Goal: Task Accomplishment & Management: Manage account settings

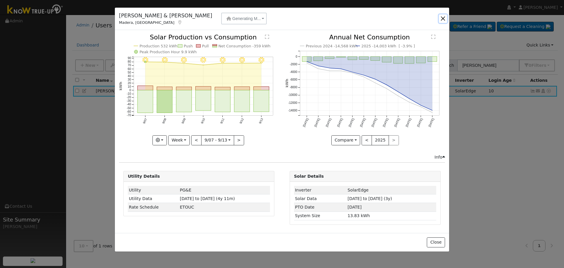
click at [441, 15] on button "button" at bounding box center [443, 18] width 8 height 8
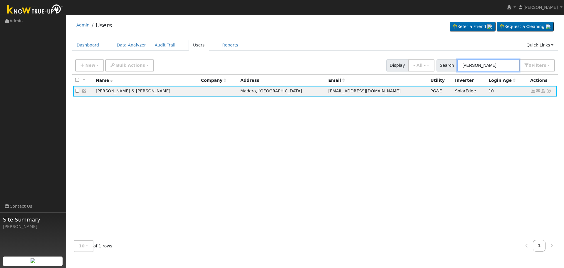
drag, startPoint x: 494, startPoint y: 60, endPoint x: 495, endPoint y: 63, distance: 3.0
click at [495, 60] on input "[PERSON_NAME]" at bounding box center [488, 65] width 62 height 12
drag, startPoint x: 496, startPoint y: 65, endPoint x: 272, endPoint y: 9, distance: 231.1
click at [291, 17] on div "User Profile First name Last name Email Email Notifications No Emails No Emails…" at bounding box center [315, 141] width 498 height 253
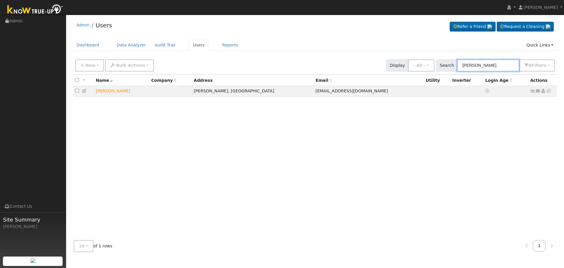
type input "[PERSON_NAME]"
click at [549, 92] on icon at bounding box center [548, 91] width 5 height 4
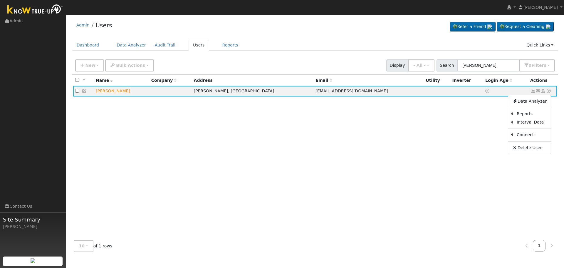
click at [462, 133] on div "All None All on page None on page Name Company Address Email Utility Inverter L…" at bounding box center [315, 155] width 486 height 161
click at [548, 91] on icon at bounding box center [548, 91] width 5 height 4
click at [492, 135] on link "Utility" at bounding box center [488, 135] width 41 height 8
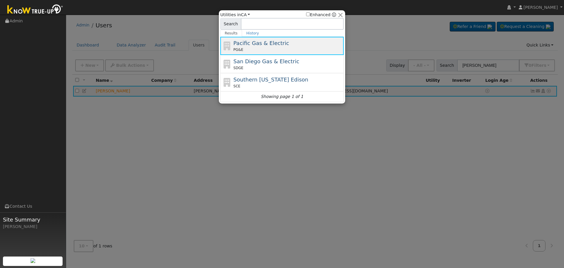
click at [244, 45] on span "Pacific Gas & Electric" at bounding box center [262, 43] width 56 height 6
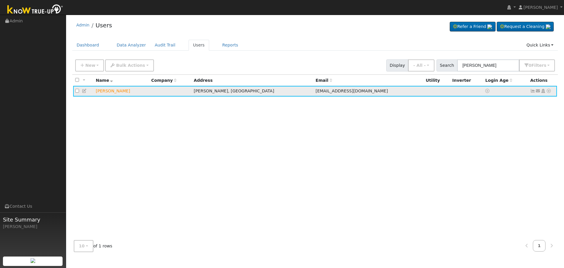
click at [547, 90] on icon at bounding box center [548, 91] width 5 height 4
click at [490, 135] on link "Utility" at bounding box center [488, 135] width 41 height 8
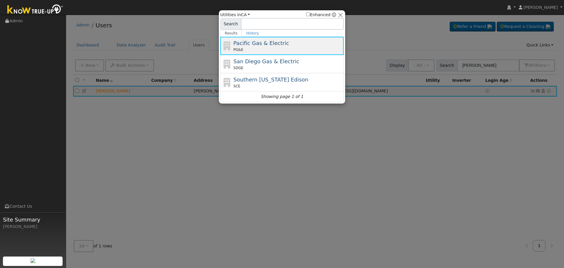
click at [279, 48] on div "PG&E" at bounding box center [288, 49] width 109 height 5
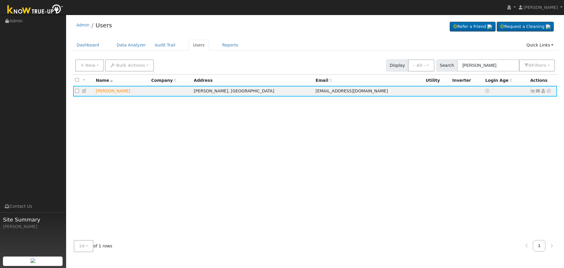
click at [326, 58] on div "New Add User Quick Add Quick Connect Quick Convert Lead Bulk Actions Send Email…" at bounding box center [315, 64] width 482 height 14
click at [540, 92] on icon at bounding box center [538, 91] width 5 height 4
click at [518, 104] on link "Send Email..." at bounding box center [520, 101] width 41 height 8
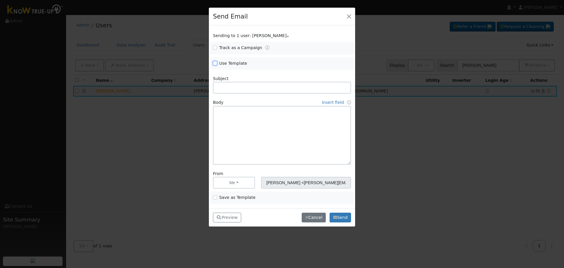
click at [214, 62] on input "Use Template" at bounding box center [215, 63] width 4 height 4
checkbox input "true"
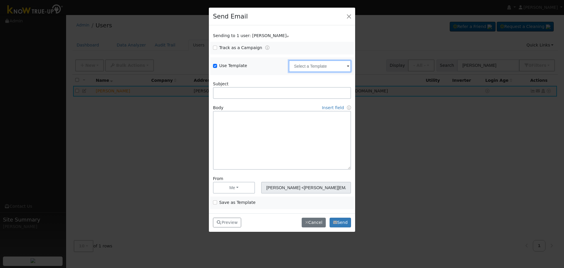
click at [318, 68] on input "text" at bounding box center [320, 66] width 62 height 12
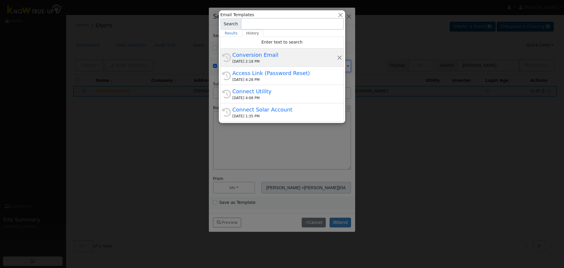
click at [267, 58] on div "Conversion Email" at bounding box center [284, 55] width 105 height 8
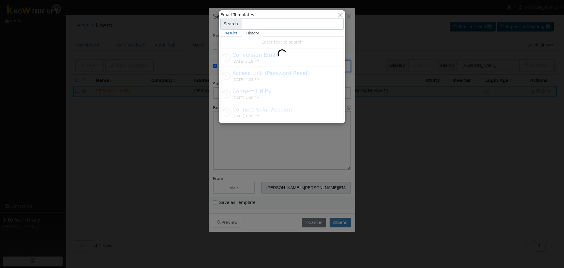
type input "Conversion Email"
type input "Connect Your Utility Account"
type textarea "Dear {user_fname}, The first step is to connect your electric utility account. …"
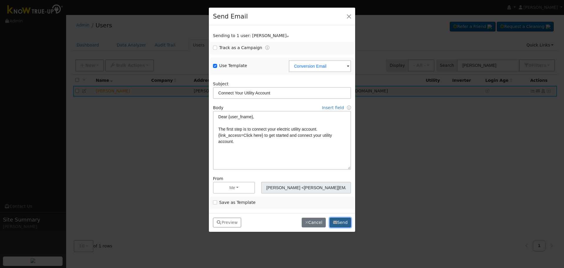
click at [345, 223] on button "Send" at bounding box center [340, 222] width 21 height 10
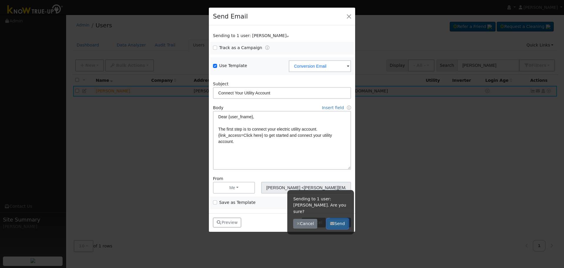
click at [341, 219] on button "Send" at bounding box center [337, 224] width 21 height 10
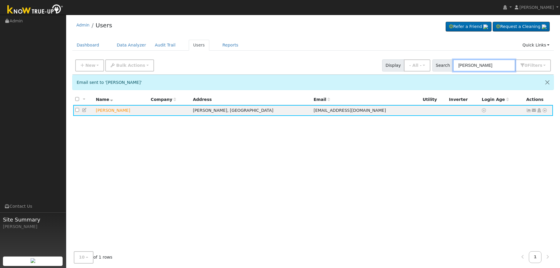
drag, startPoint x: 475, startPoint y: 64, endPoint x: 344, endPoint y: 56, distance: 130.5
click at [344, 56] on div "Admin Users Refer a Friend Request a Cleaning" at bounding box center [313, 147] width 488 height 258
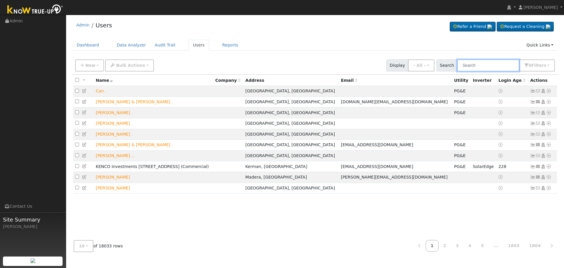
paste input "[PHONE_NUMBER]"
type input "[PHONE_NUMBER]"
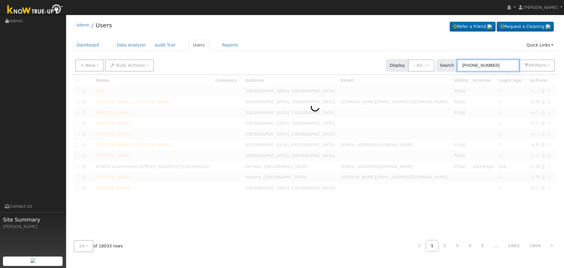
drag, startPoint x: 498, startPoint y: 68, endPoint x: 399, endPoint y: 66, distance: 98.8
click at [400, 66] on div "New Add User Quick Add Quick Connect Quick Convert Lead Bulk Actions Send Email…" at bounding box center [315, 64] width 482 height 14
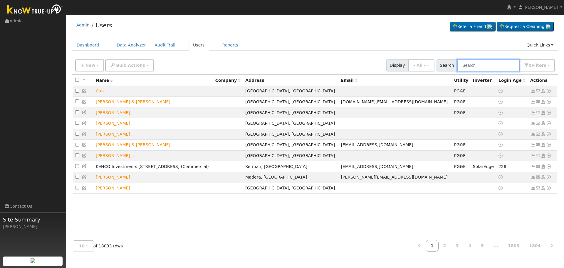
paste input "[PERSON_NAME]"
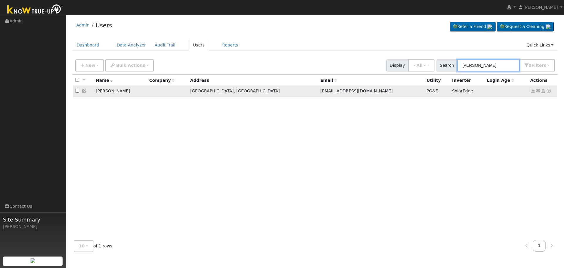
type input "[PERSON_NAME]"
click at [533, 91] on icon at bounding box center [532, 91] width 5 height 4
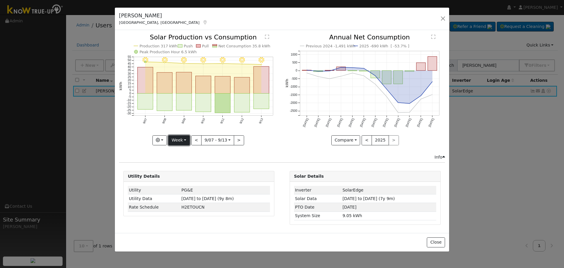
click at [183, 142] on button "Week" at bounding box center [178, 140] width 21 height 10
click at [190, 165] on link "Month" at bounding box center [189, 169] width 41 height 8
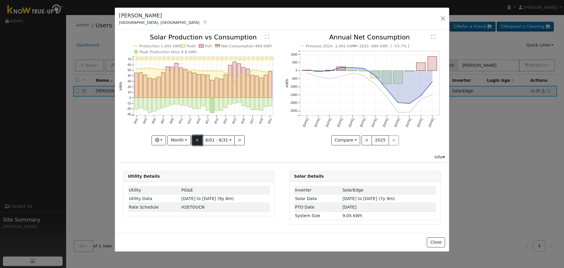
click at [194, 140] on button "<" at bounding box center [197, 140] width 10 height 10
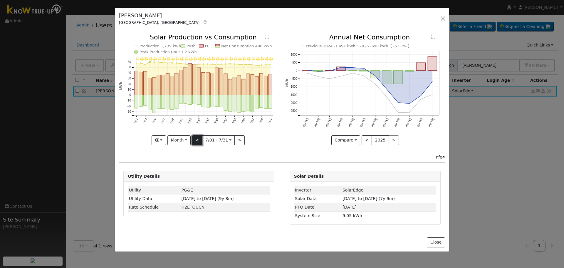
click at [195, 140] on button "<" at bounding box center [197, 140] width 10 height 10
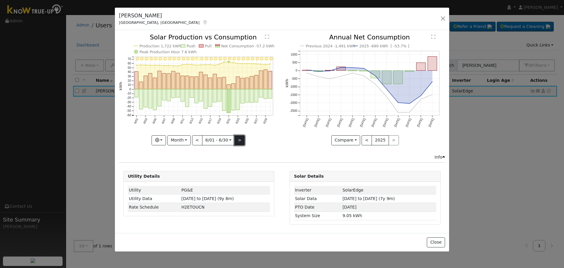
click at [236, 138] on button ">" at bounding box center [240, 140] width 10 height 10
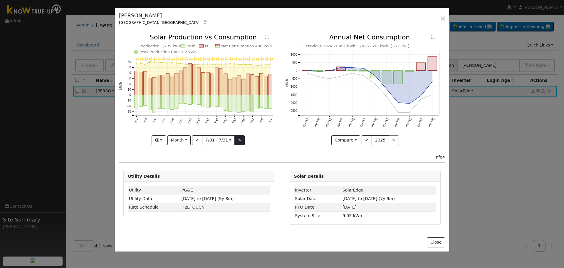
click at [236, 138] on div "7/31 - Clear 7/30 - Clear 7/29 - Clear 7/28 - Clear 7/27 - Clear 7/26 - Clear 7…" at bounding box center [199, 89] width 160 height 111
click at [236, 138] on button ">" at bounding box center [240, 140] width 10 height 10
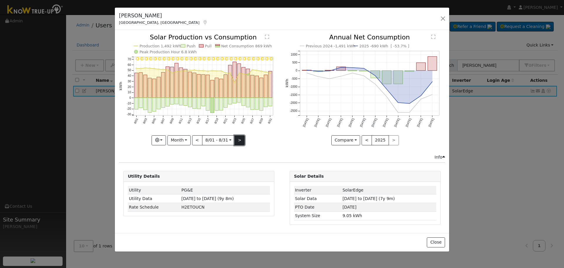
click at [241, 139] on button ">" at bounding box center [240, 140] width 10 height 10
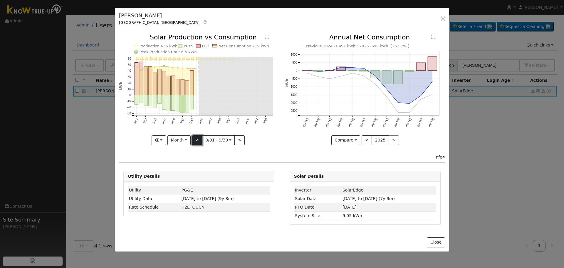
click at [197, 140] on button "<" at bounding box center [197, 140] width 10 height 10
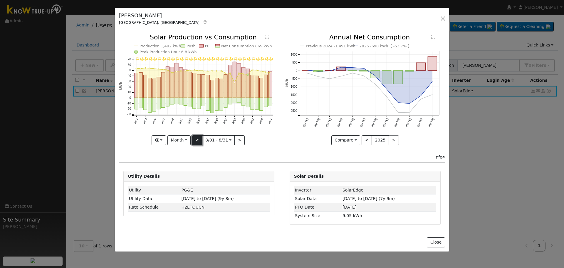
click at [197, 140] on button "<" at bounding box center [197, 140] width 10 height 10
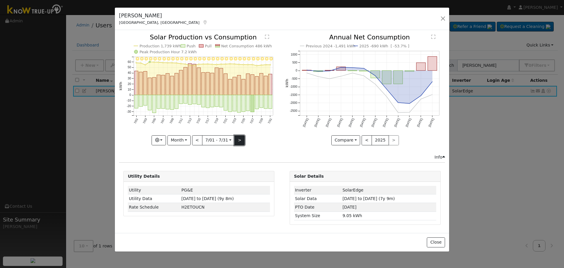
click at [239, 139] on button ">" at bounding box center [240, 140] width 10 height 10
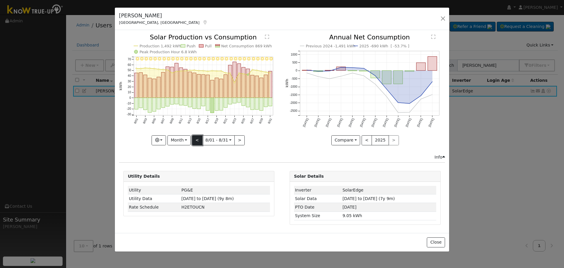
click at [198, 140] on button "<" at bounding box center [197, 140] width 10 height 10
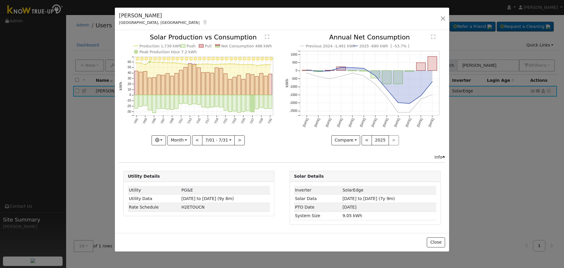
click at [199, 138] on div "7/31 - Clear 7/30 - Clear 7/29 - Clear 7/28 - Clear 7/27 - Clear 7/26 - Clear 7…" at bounding box center [199, 89] width 160 height 111
click at [200, 137] on button "<" at bounding box center [197, 140] width 10 height 10
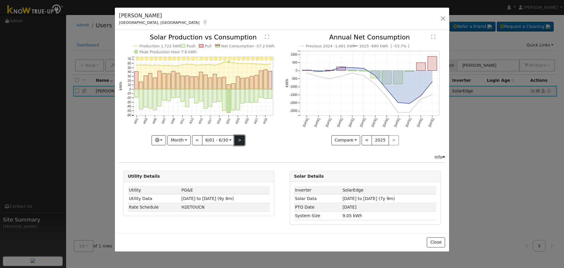
click at [237, 140] on button ">" at bounding box center [240, 140] width 10 height 10
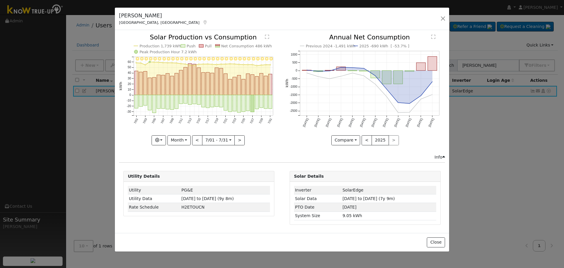
click at [237, 140] on div "7/31 - Clear 7/30 - Clear 7/29 - Clear 7/28 - Clear 7/27 - Clear 7/26 - Clear 7…" at bounding box center [199, 89] width 160 height 111
click at [237, 140] on button ">" at bounding box center [240, 140] width 10 height 10
type input "[DATE]"
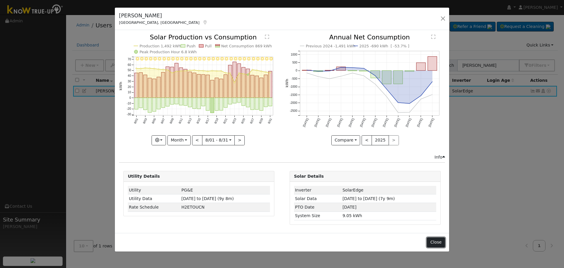
click at [435, 242] on button "Close" at bounding box center [436, 242] width 18 height 10
